Goal: Navigation & Orientation: Go to known website

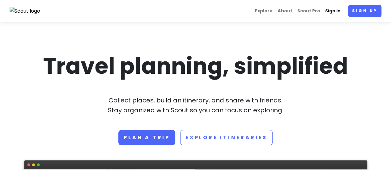
click at [337, 10] on link "Sign in" at bounding box center [333, 11] width 20 height 12
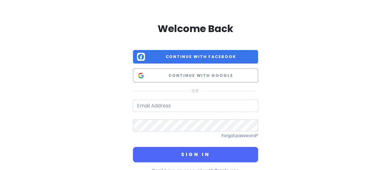
click at [193, 64] on div "Welcome Back Continue with Facebook Continue with Google Forgot password? Sign …" at bounding box center [195, 98] width 125 height 152
click at [193, 57] on span "Continue with Facebook" at bounding box center [200, 57] width 107 height 6
click at [205, 57] on span "Continue with Facebook" at bounding box center [200, 57] width 107 height 6
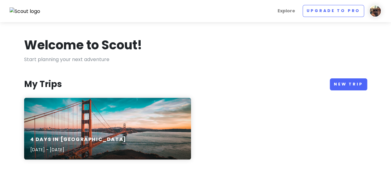
click at [378, 14] on img at bounding box center [375, 11] width 12 height 12
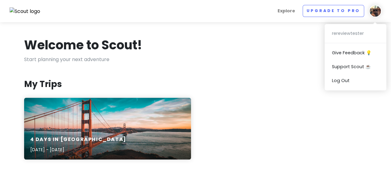
click at [347, 31] on div "rereviewtester Give Feedback 💡 Support Scout ☕️ Log Out" at bounding box center [356, 57] width 62 height 66
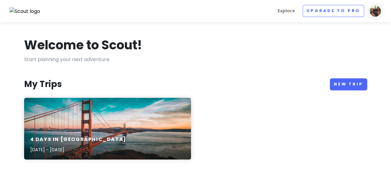
click at [373, 12] on img at bounding box center [375, 11] width 12 height 12
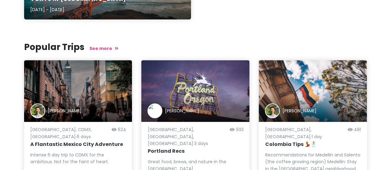
scroll to position [187, 0]
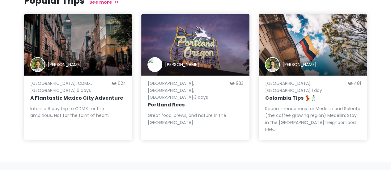
click at [201, 97] on div "Portland, OR, USA · 3 days 933 Portland Recs Great food, brews, and nature in t…" at bounding box center [195, 108] width 96 height 52
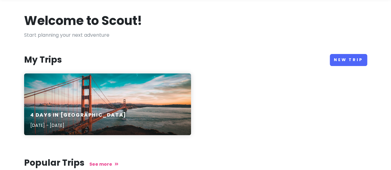
scroll to position [0, 0]
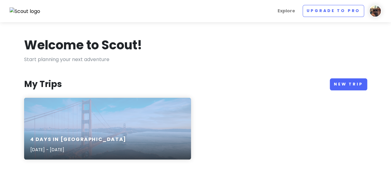
click at [376, 15] on img at bounding box center [375, 11] width 12 height 12
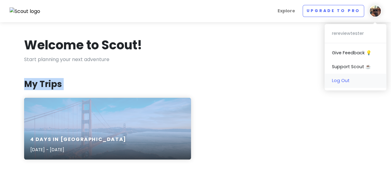
click at [343, 79] on link "Log Out" at bounding box center [356, 81] width 62 height 14
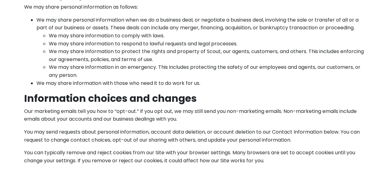
scroll to position [310, 0]
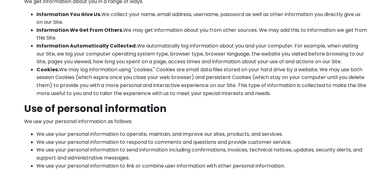
scroll to position [352, 0]
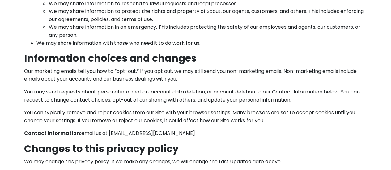
click at [169, 101] on p "You may send requests about personal information, account data deletion, or acc…" at bounding box center [195, 96] width 343 height 16
